Goal: Complete application form: Complete application form

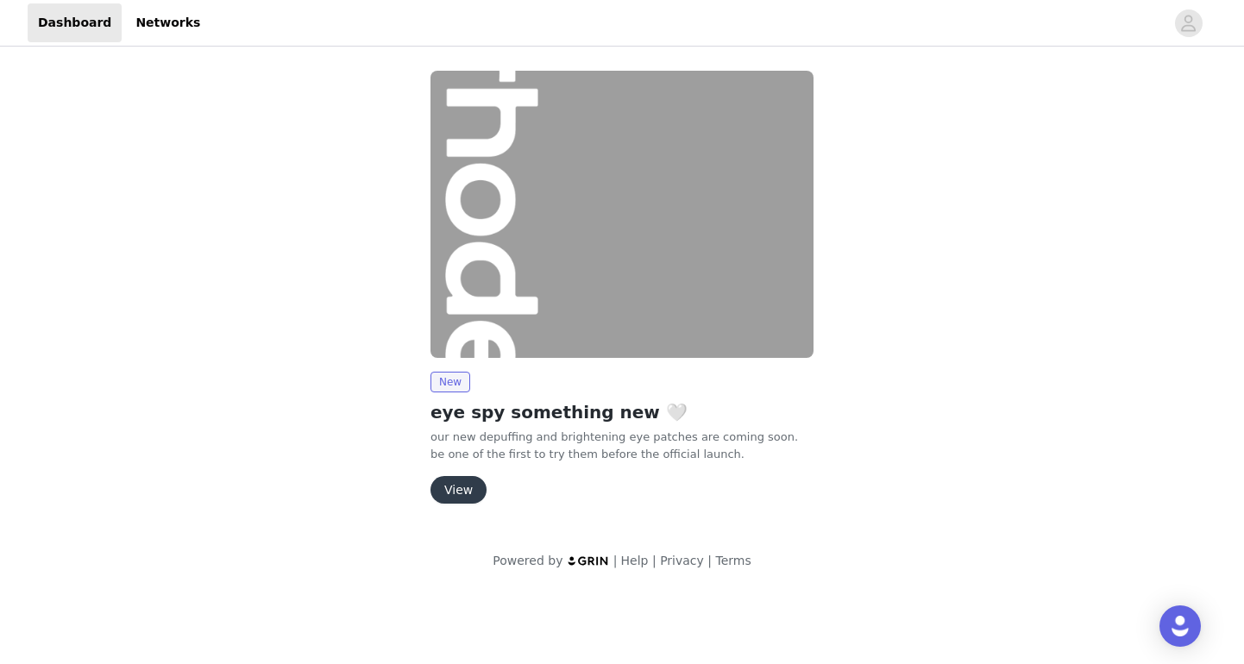
click at [457, 492] on button "View" at bounding box center [458, 490] width 56 height 28
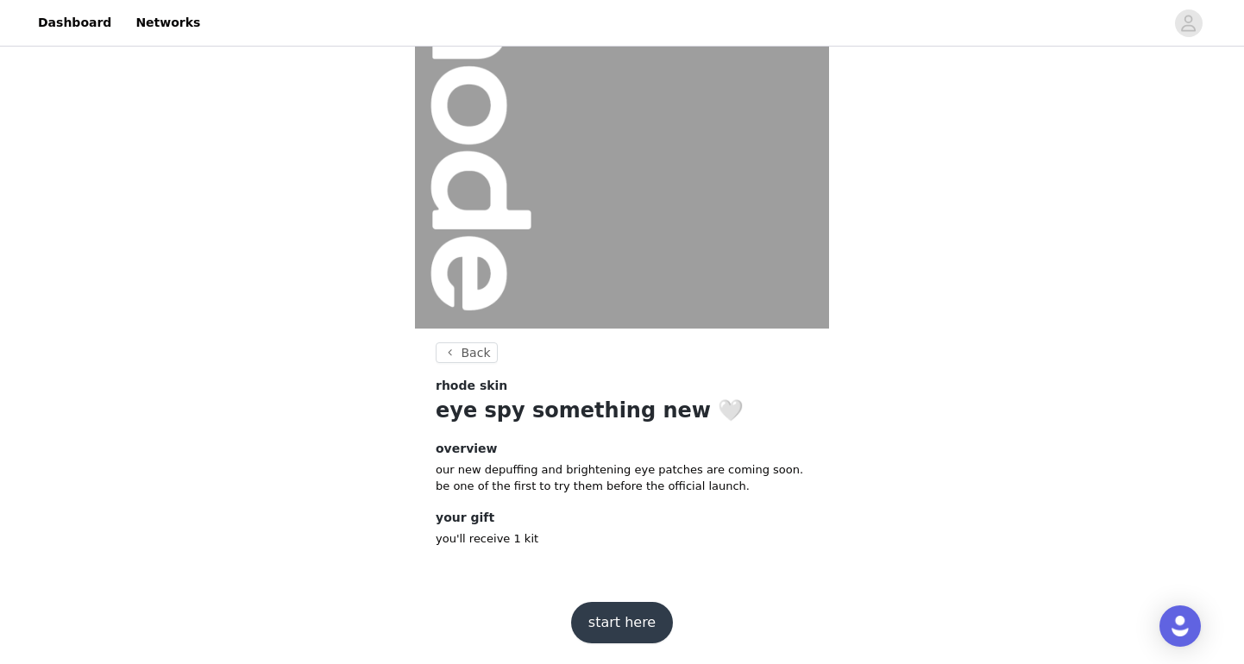
scroll to position [135, 0]
click at [600, 625] on button "start here" at bounding box center [622, 623] width 102 height 41
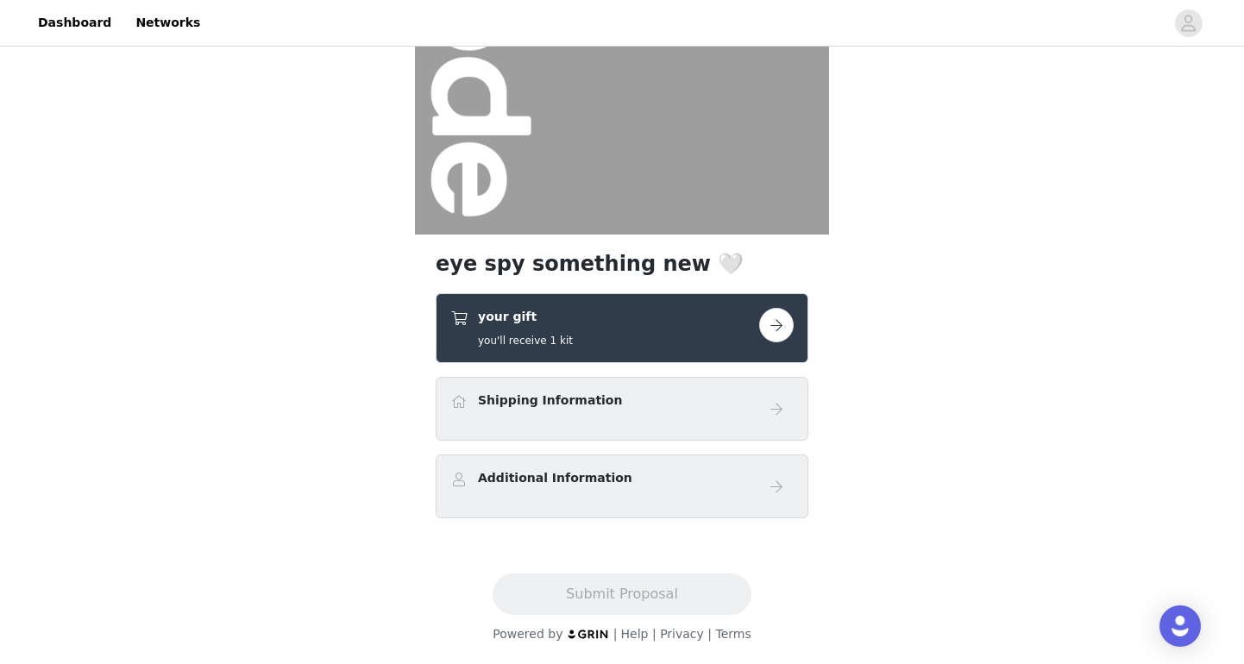
scroll to position [230, 0]
click at [789, 340] on link at bounding box center [776, 325] width 34 height 34
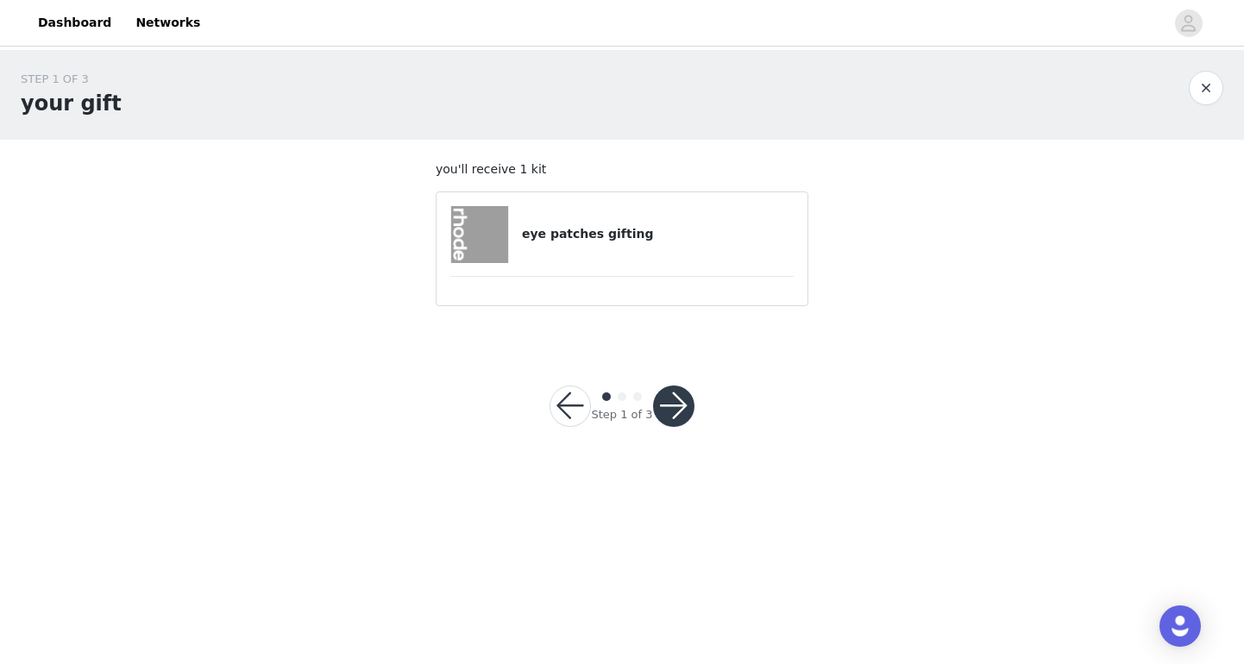
click at [661, 209] on div "eye patches gifting" at bounding box center [621, 234] width 343 height 57
click at [672, 409] on button "button" at bounding box center [673, 406] width 41 height 41
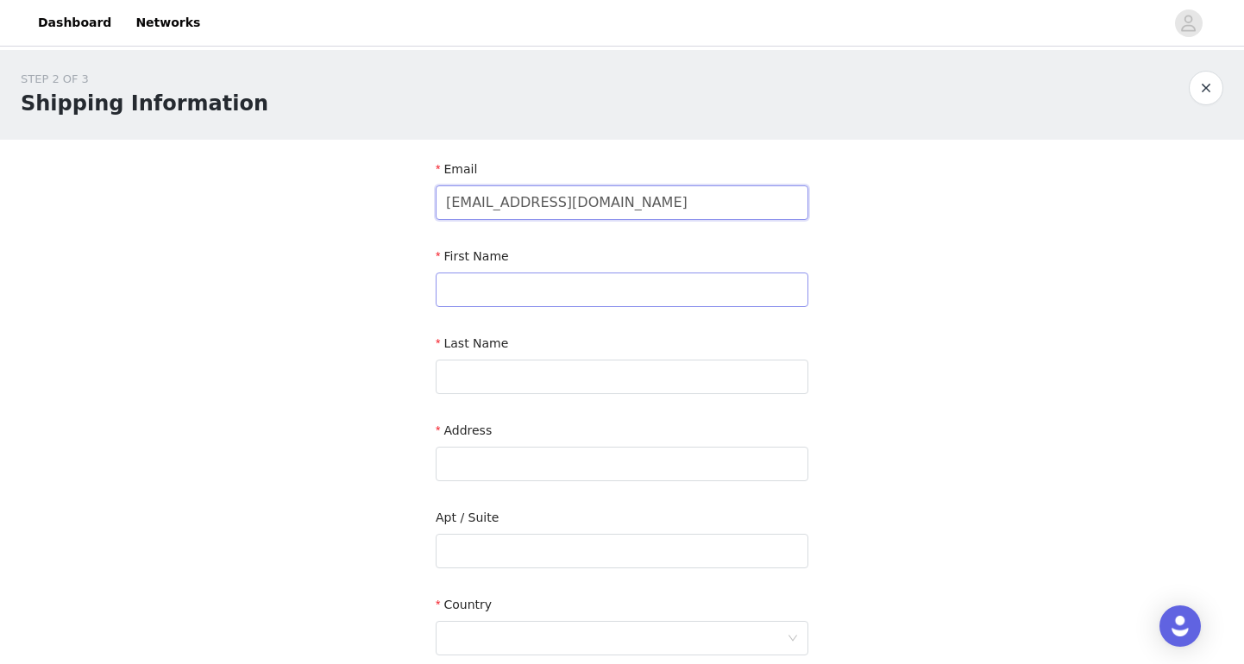
type input "[EMAIL_ADDRESS][DOMAIN_NAME]"
type input "Gretzie"
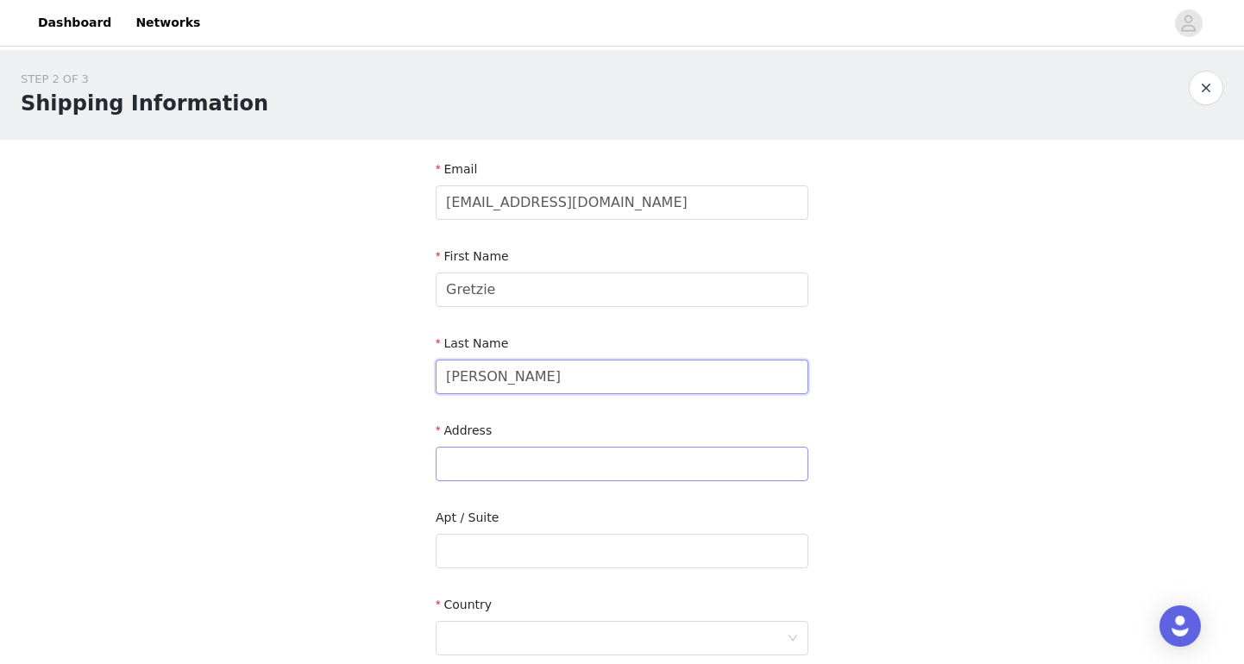
type input "[PERSON_NAME]"
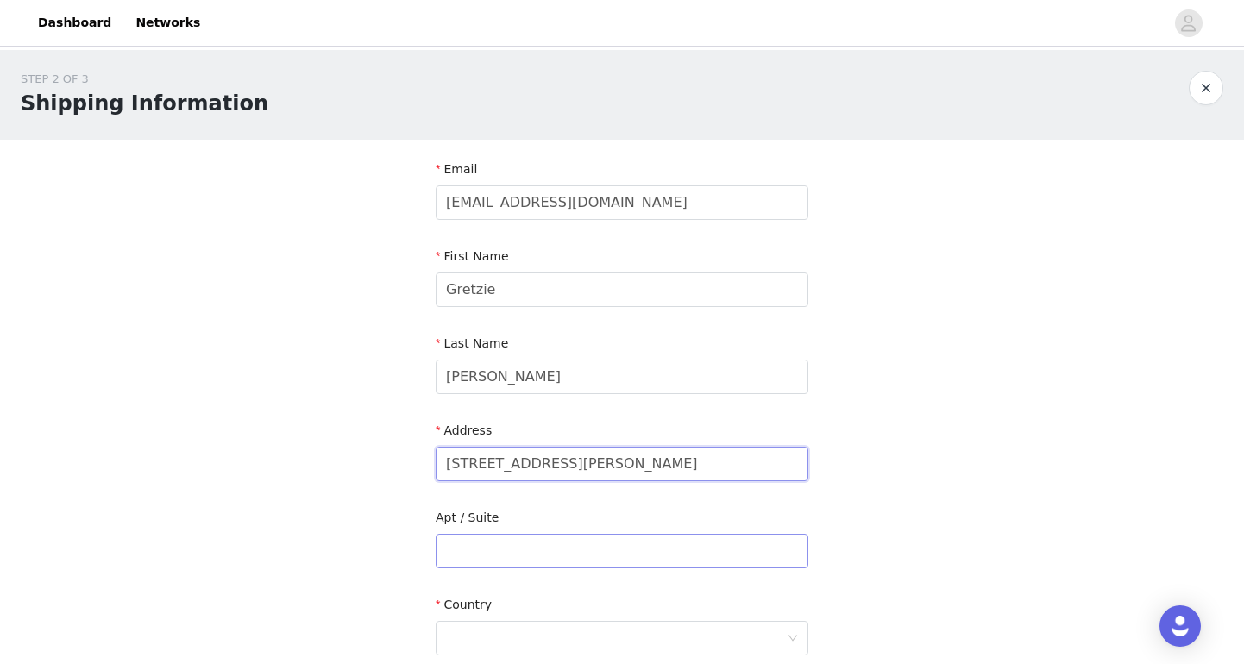
type input "[STREET_ADDRESS][PERSON_NAME]"
click at [466, 561] on input "text" at bounding box center [622, 551] width 373 height 34
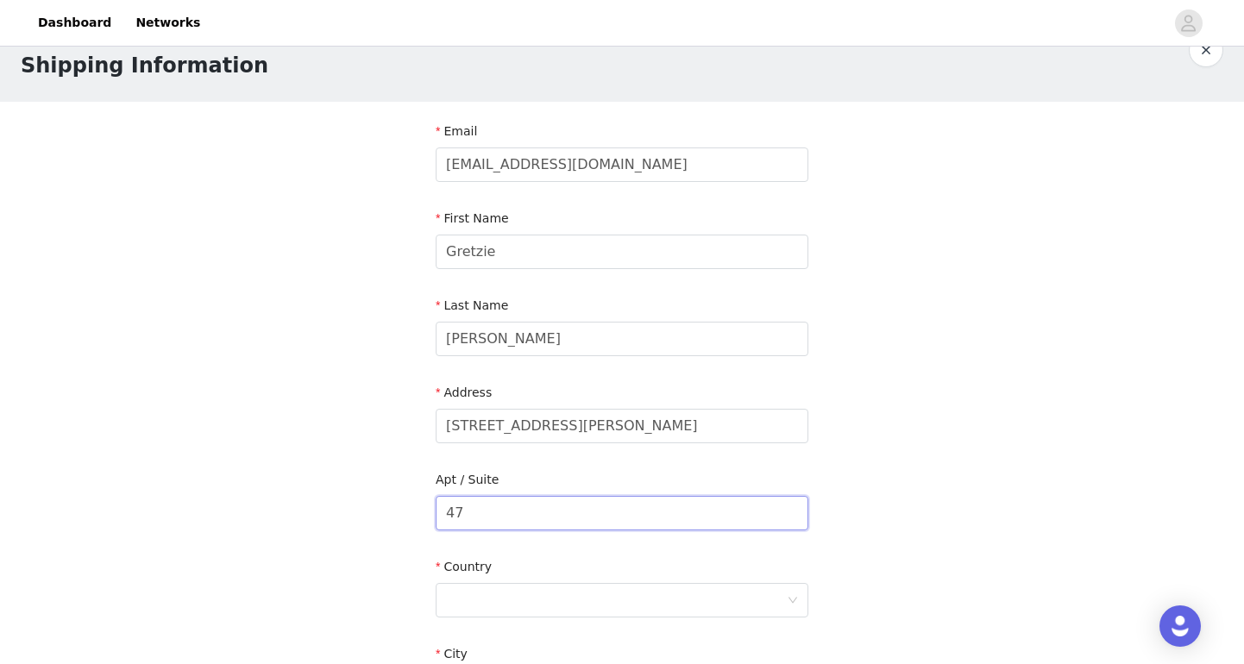
scroll to position [128, 0]
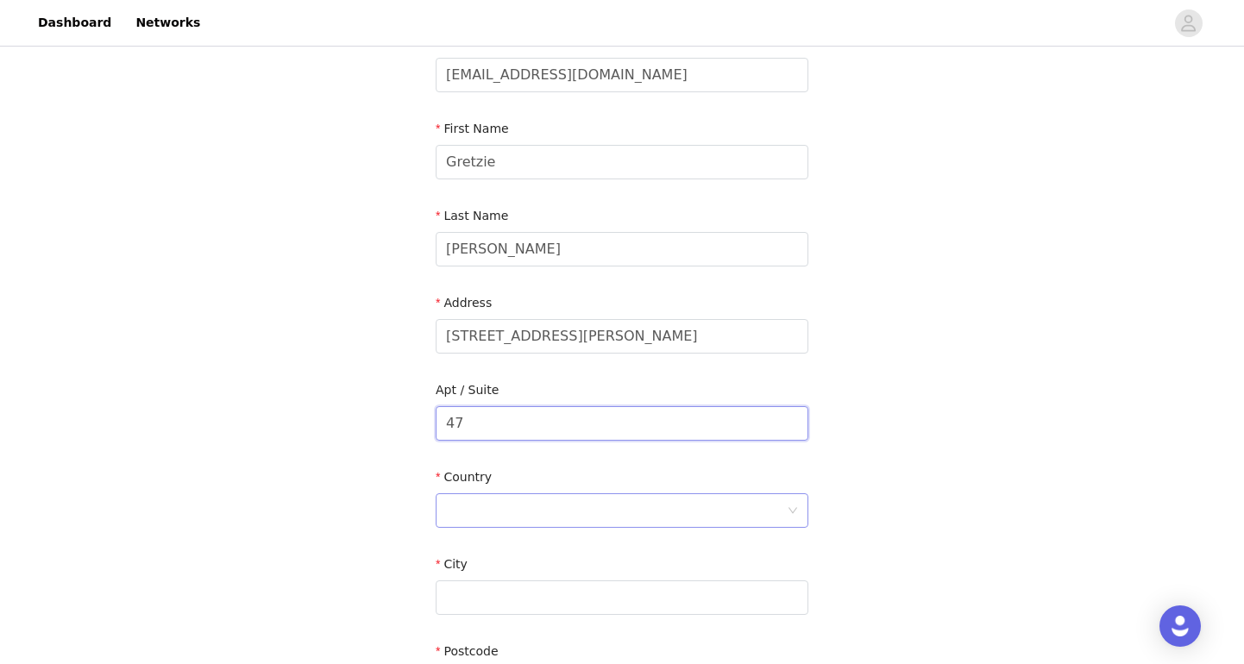
type input "47"
click at [534, 505] on div at bounding box center [616, 510] width 341 height 33
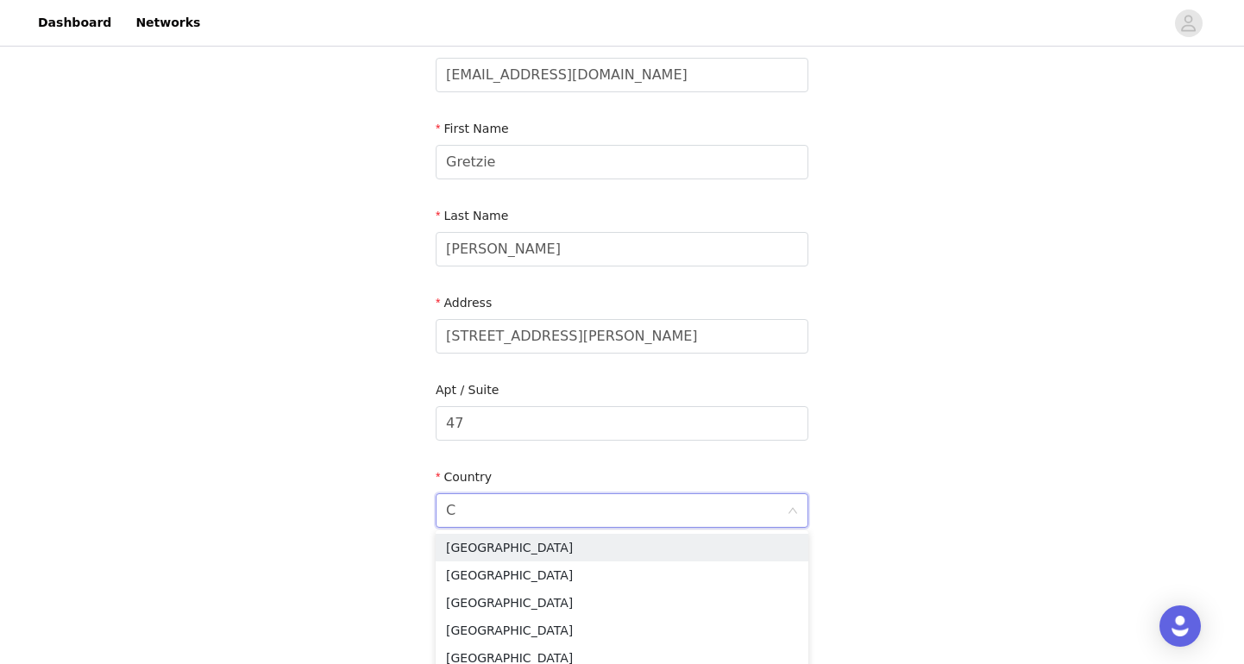
type input "CA"
click at [505, 542] on li "[GEOGRAPHIC_DATA]" at bounding box center [622, 548] width 373 height 28
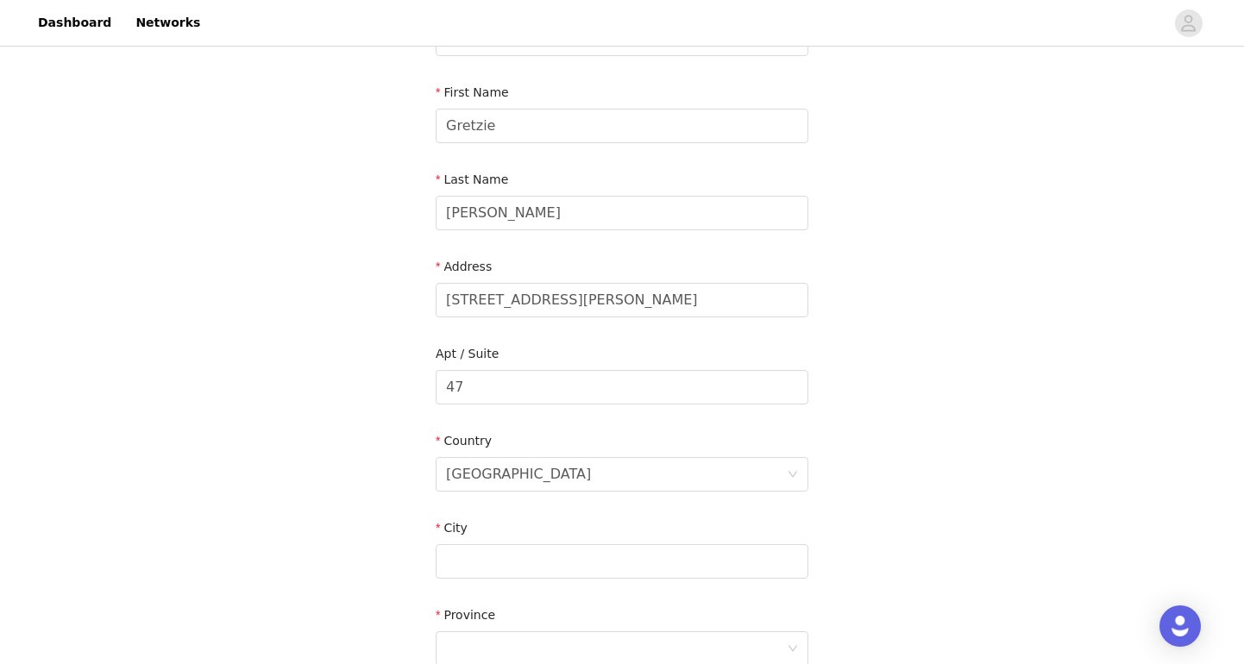
scroll to position [228, 0]
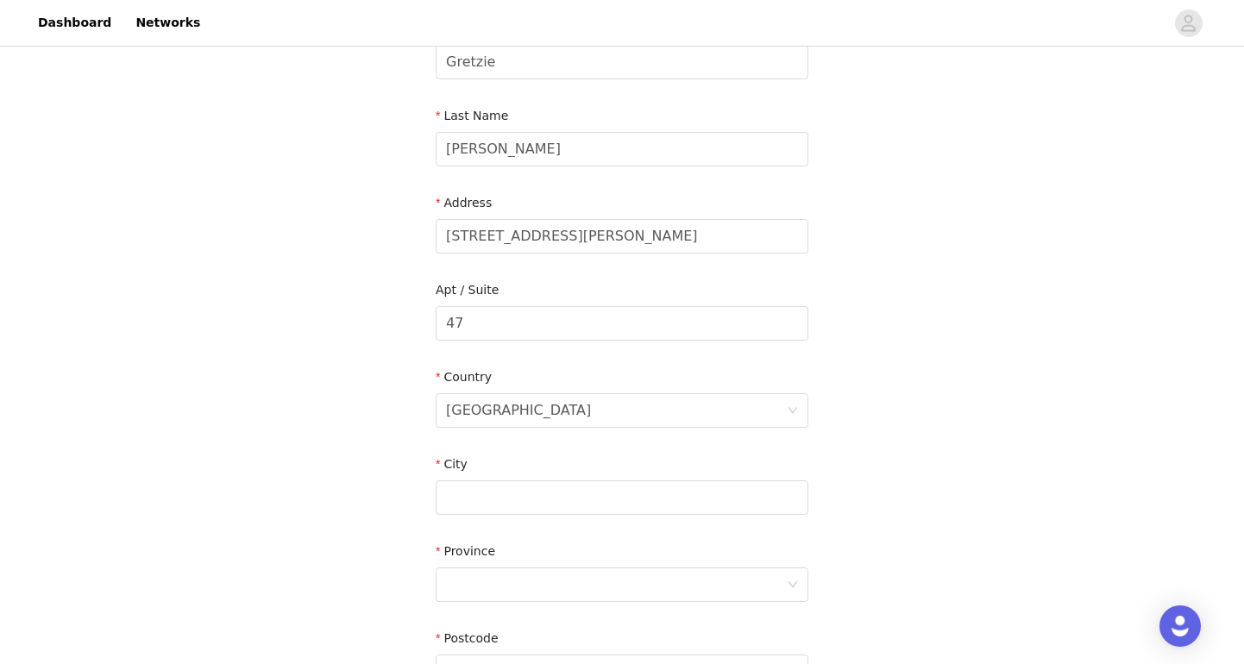
click at [511, 477] on div "City" at bounding box center [622, 467] width 373 height 25
type input "ST. [PERSON_NAME]"
click at [515, 566] on div at bounding box center [622, 583] width 373 height 34
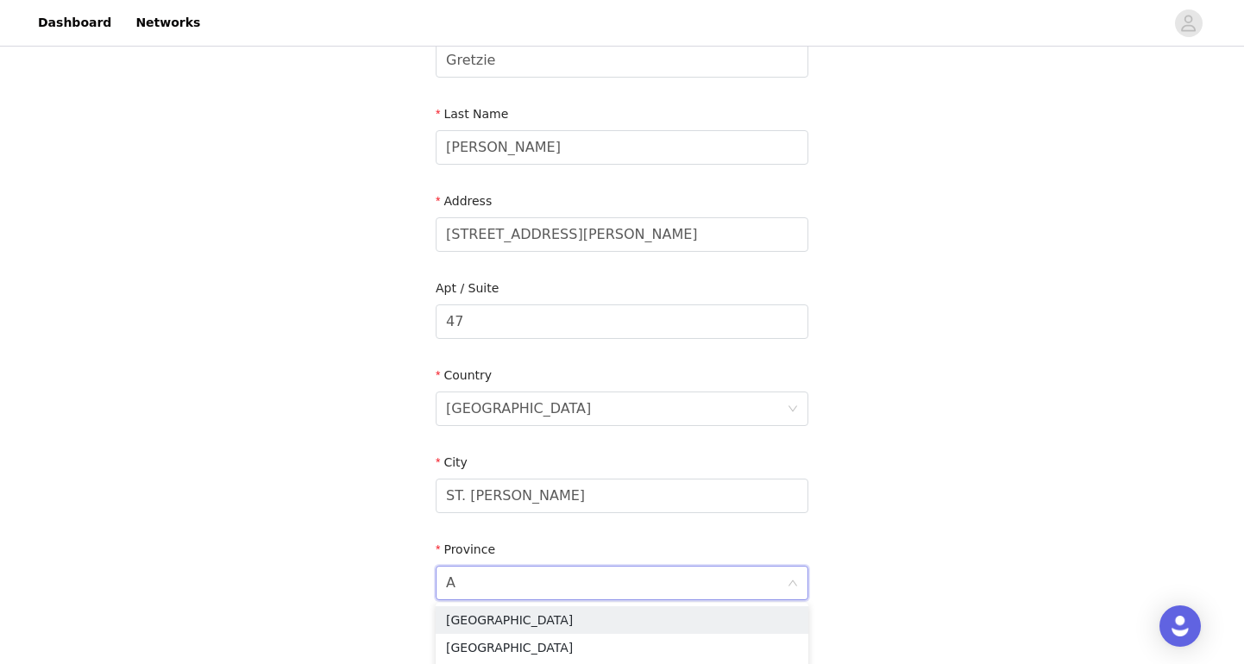
type input "AL"
click at [461, 622] on li "[GEOGRAPHIC_DATA]" at bounding box center [622, 620] width 373 height 28
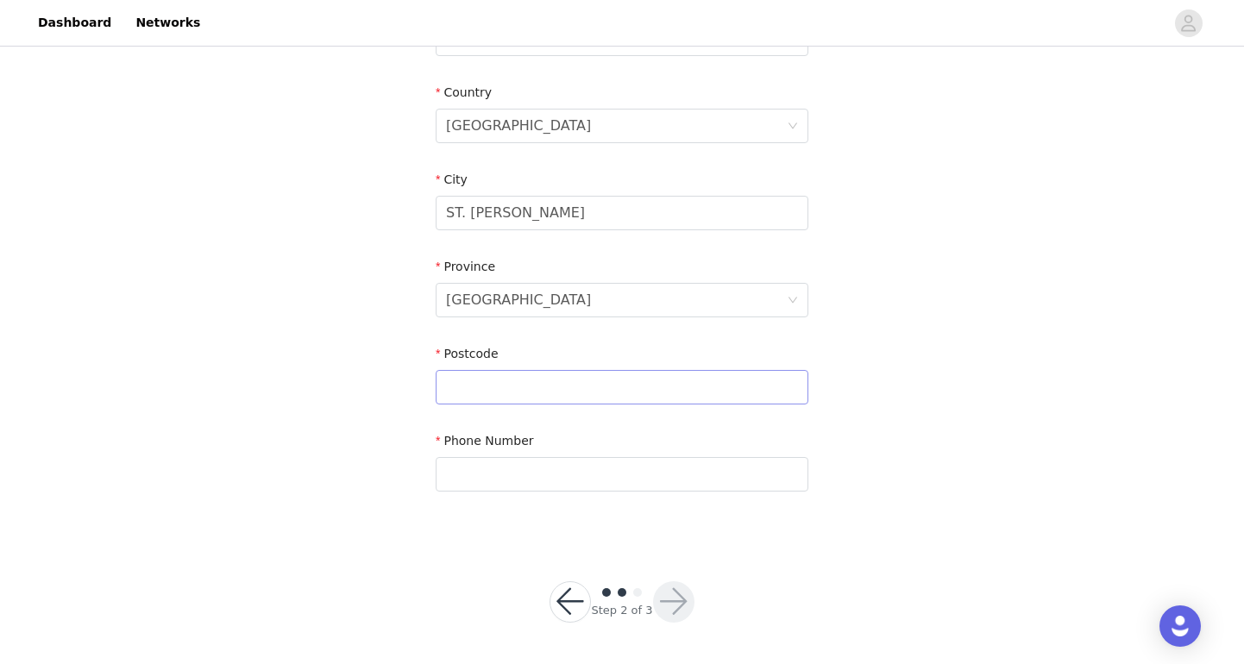
scroll to position [511, 0]
type input "T8N7T9"
type input "5875993899"
click at [686, 597] on button "button" at bounding box center [673, 602] width 41 height 41
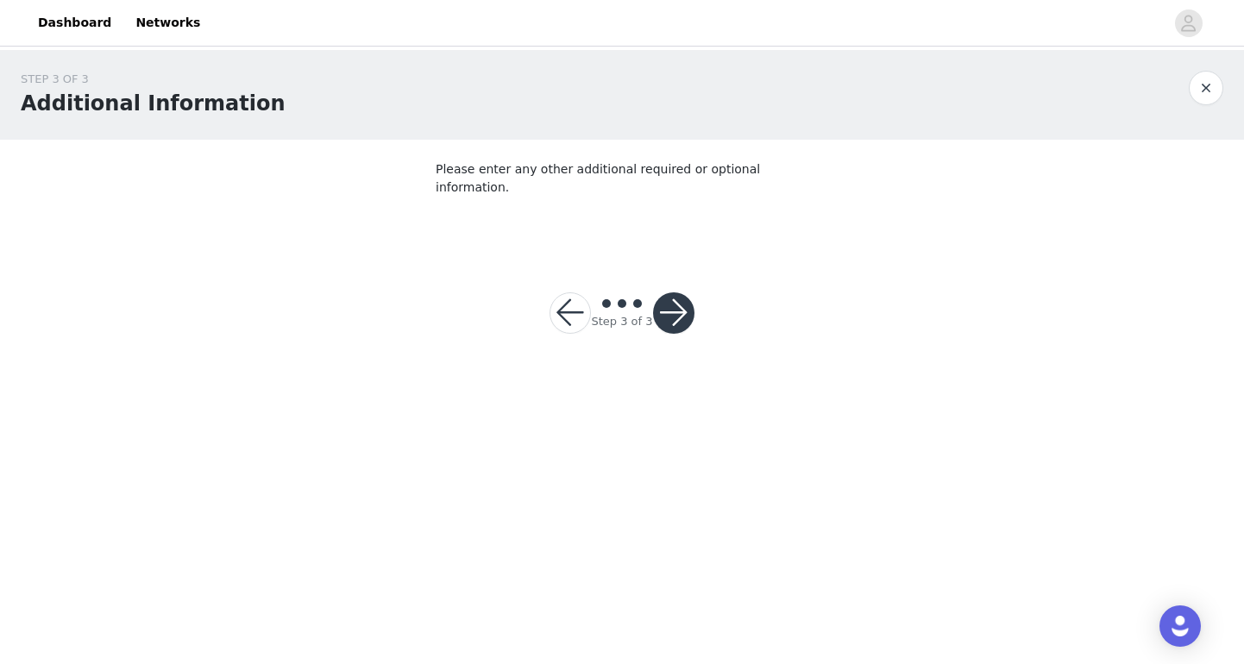
click at [673, 298] on button "button" at bounding box center [673, 312] width 41 height 41
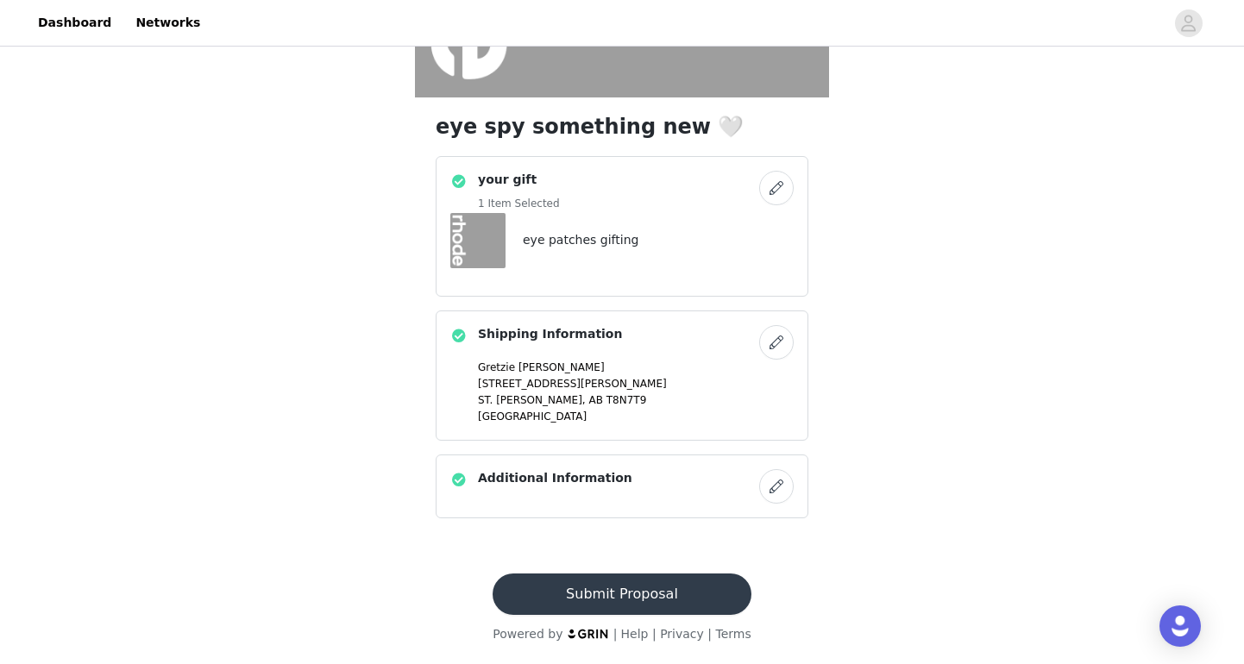
scroll to position [367, 0]
click at [579, 594] on button "Submit Proposal" at bounding box center [621, 594] width 258 height 41
